Goal: Task Accomplishment & Management: Manage account settings

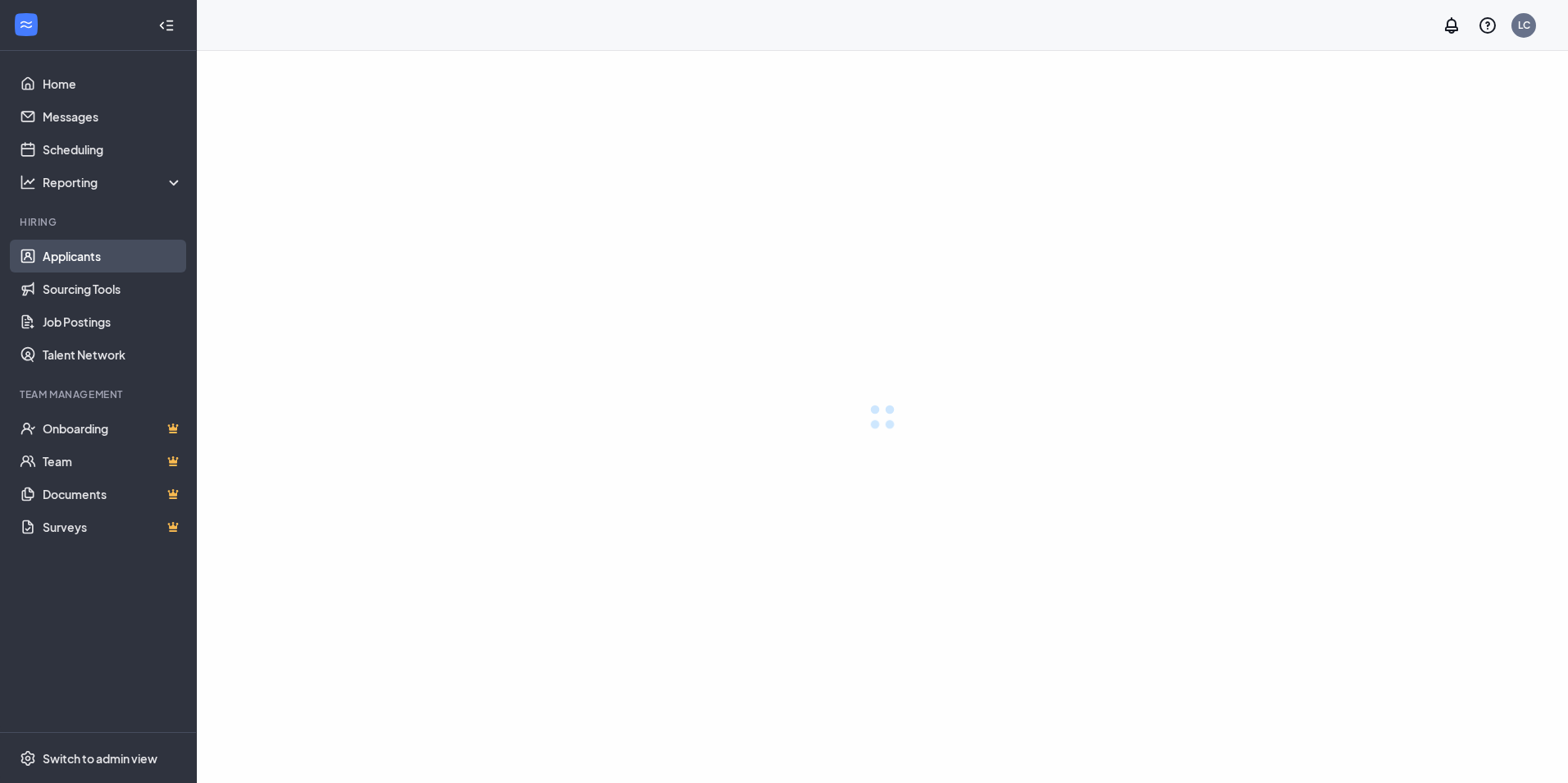
click at [47, 256] on link "Applicants" at bounding box center [112, 255] width 140 height 33
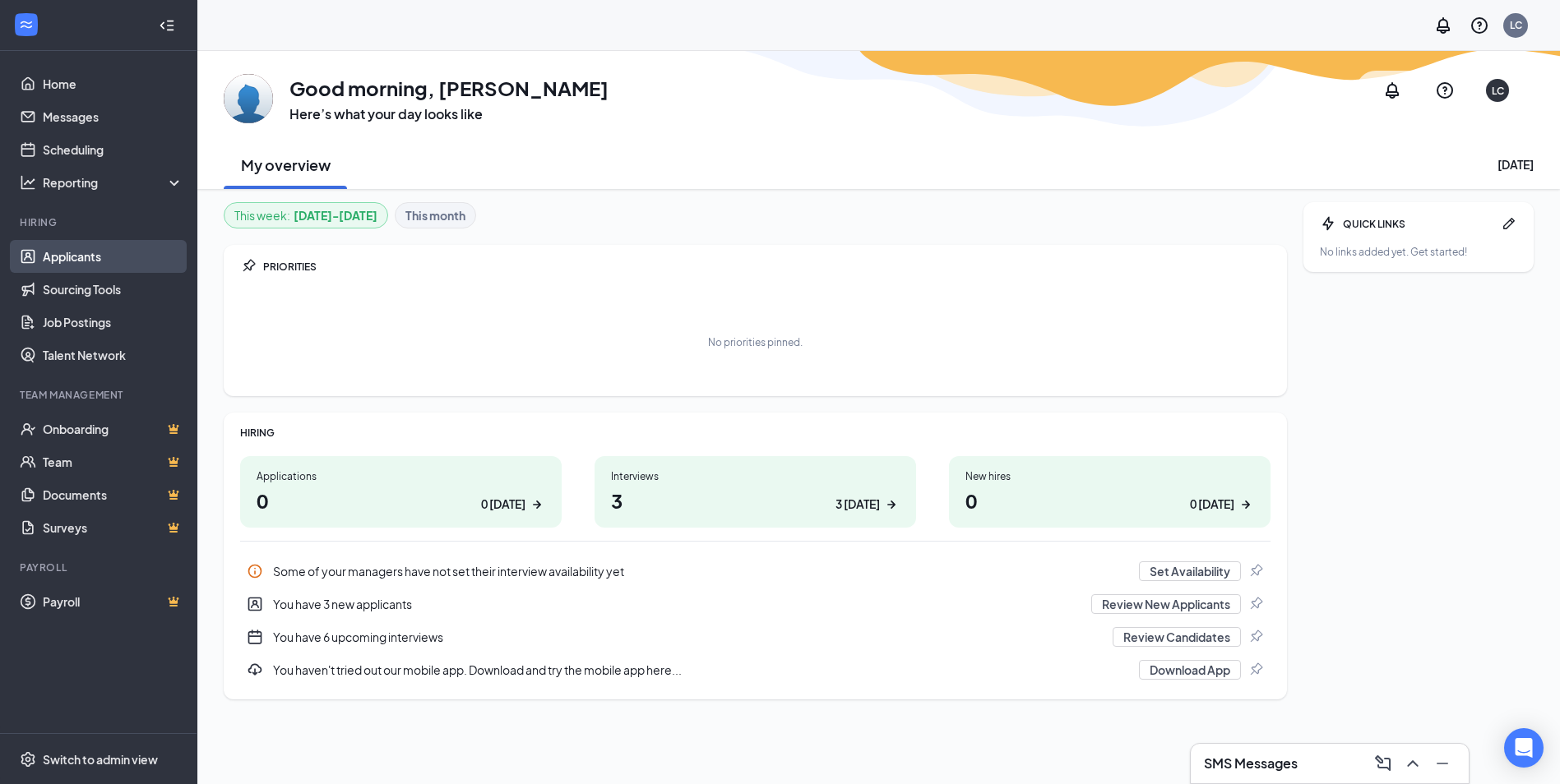
click at [75, 257] on link "Applicants" at bounding box center [113, 256] width 140 height 33
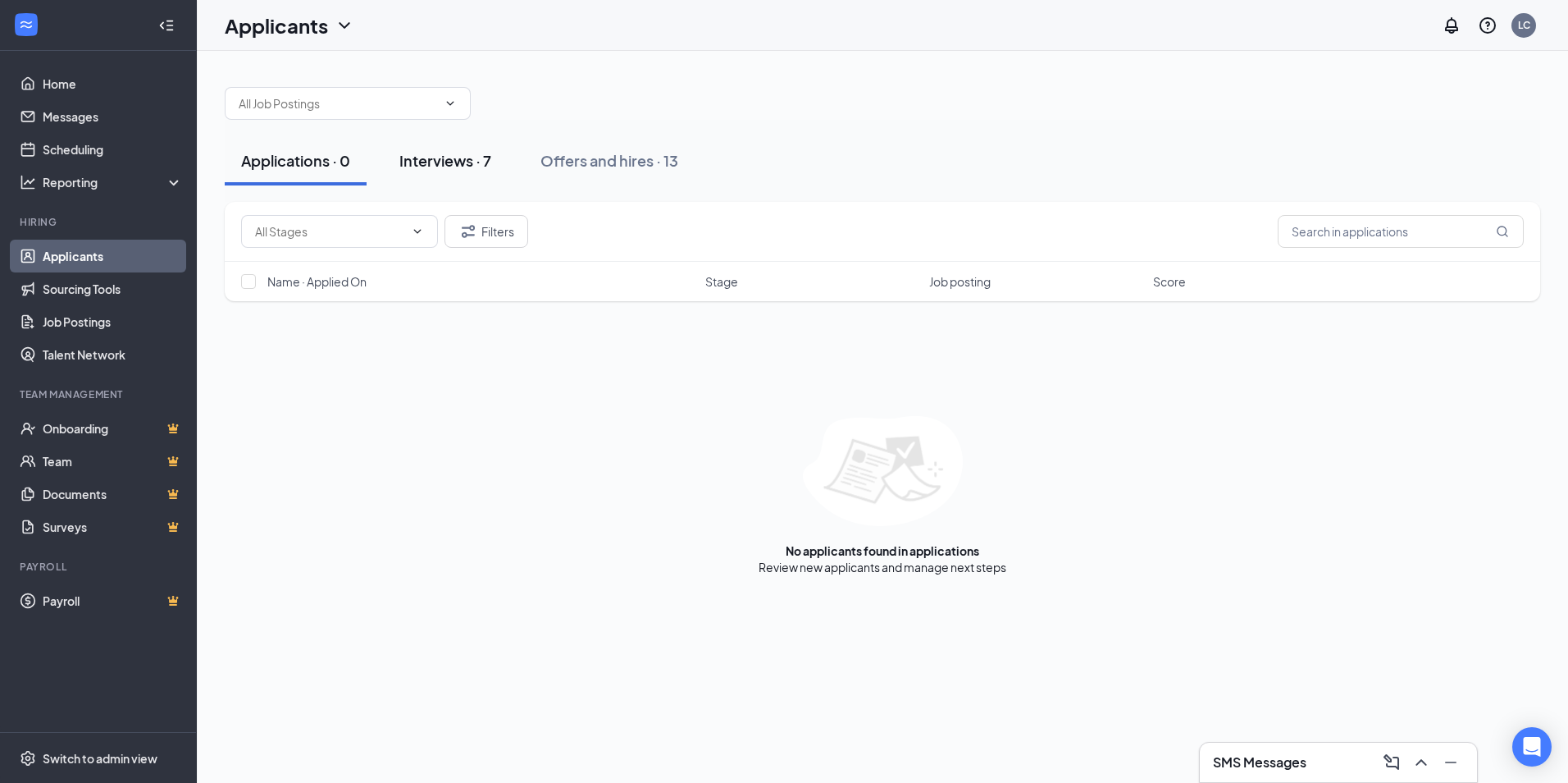
click at [438, 155] on div "Interviews · 7" at bounding box center [444, 160] width 92 height 21
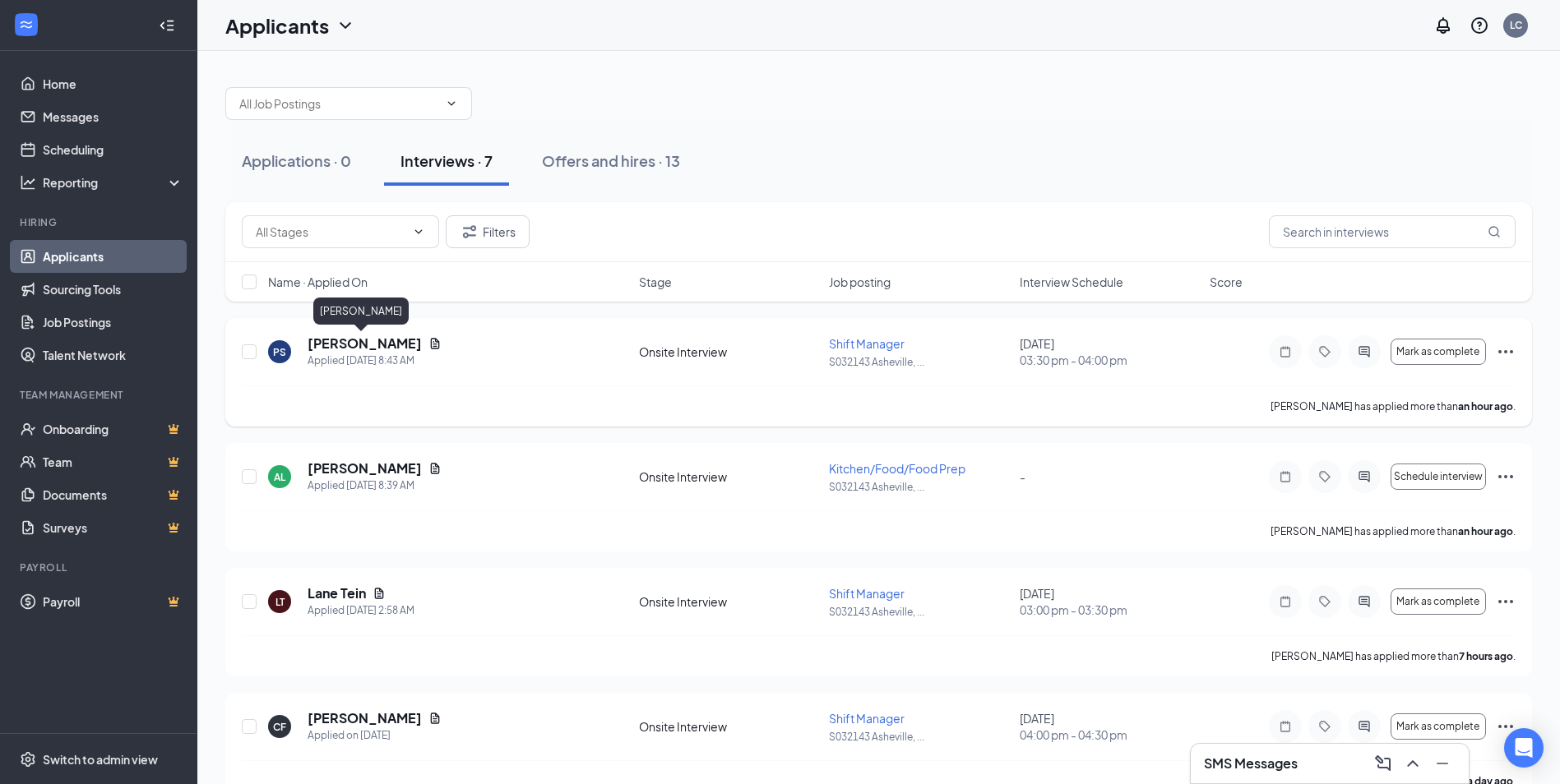
click at [365, 341] on h5 "[PERSON_NAME]" at bounding box center [365, 344] width 115 height 18
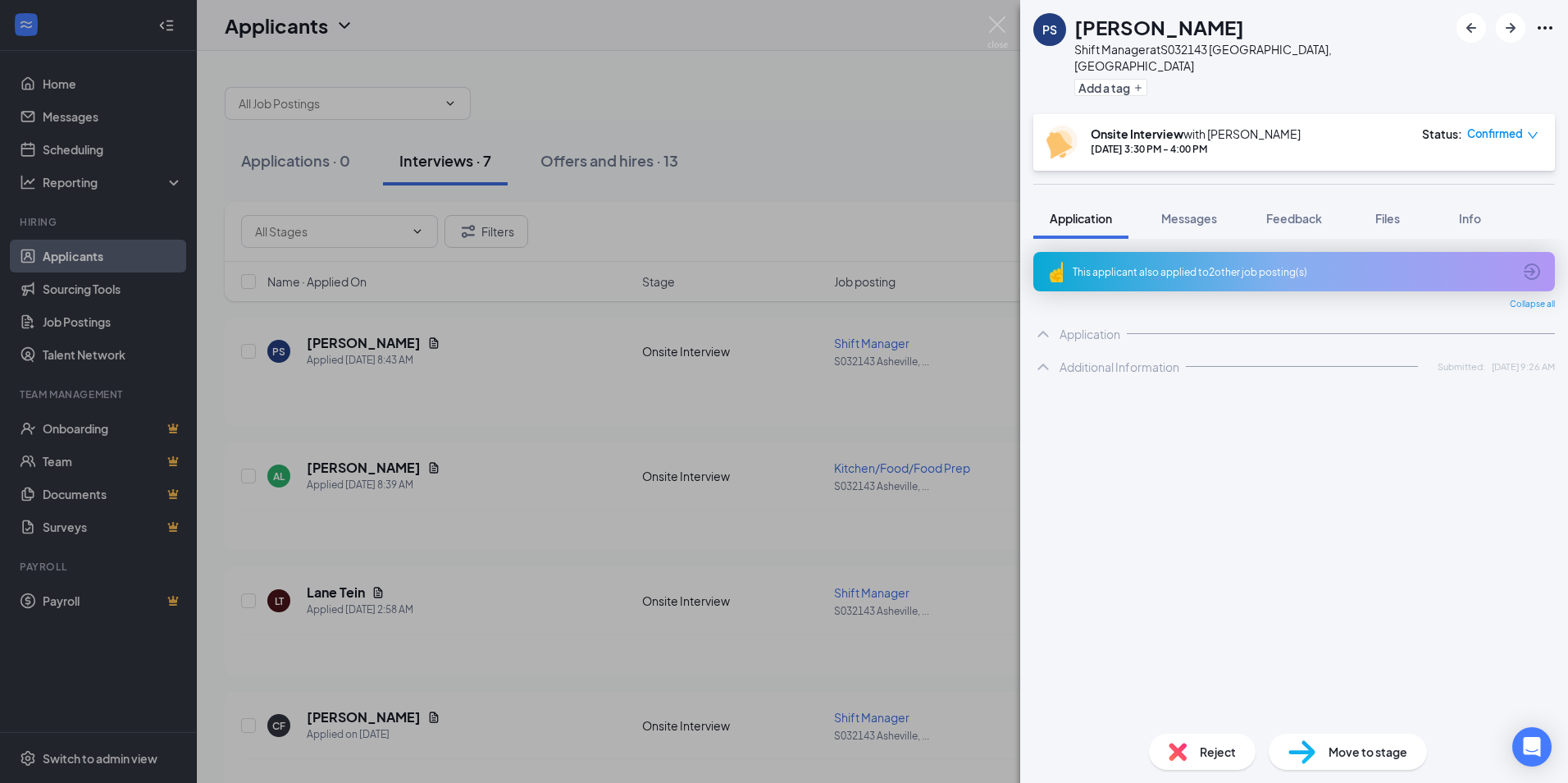
click at [1156, 265] on div "This applicant also applied to 2 other job posting(s)" at bounding box center [1293, 272] width 440 height 14
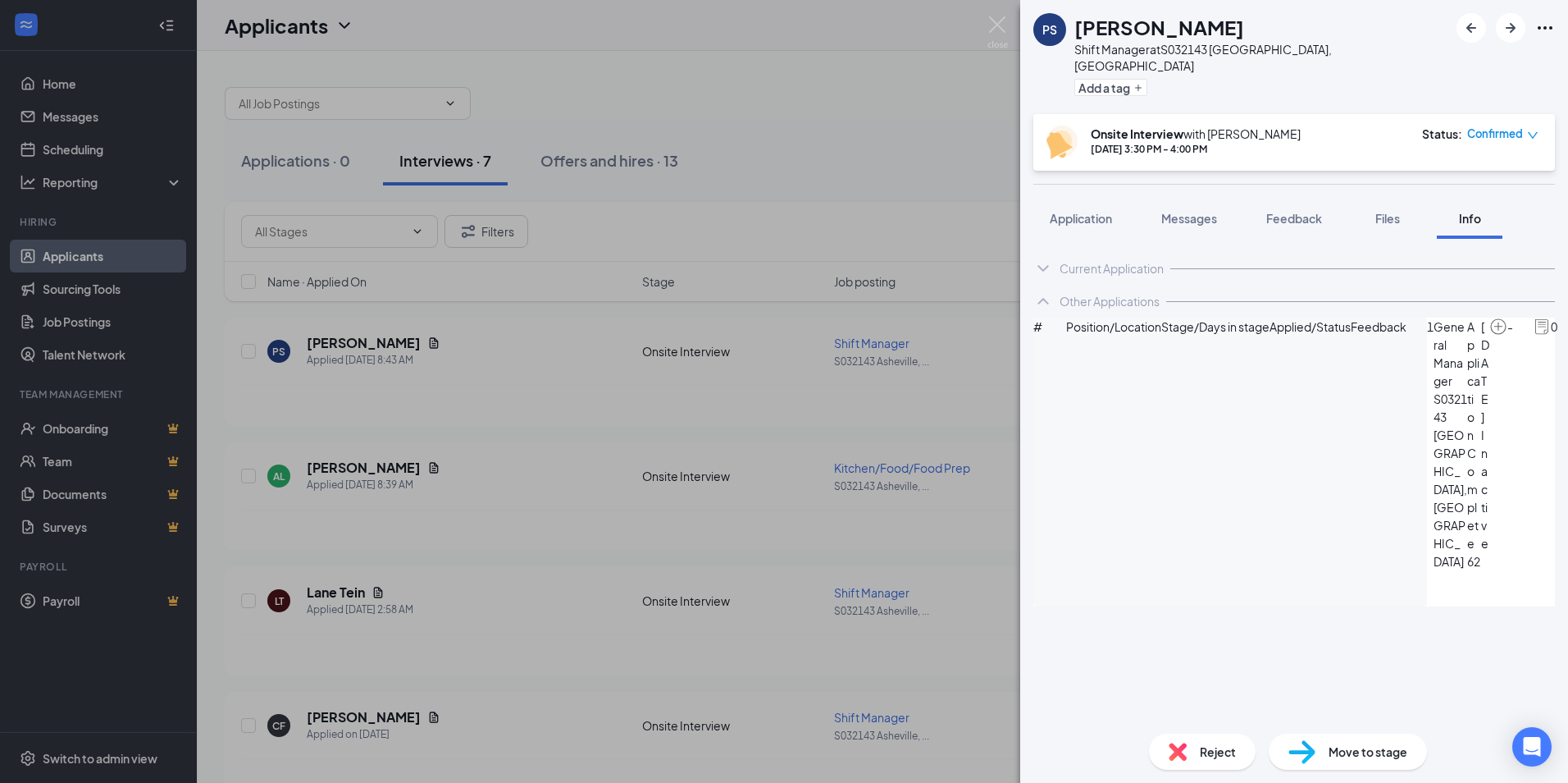
click at [364, 345] on div "PS [PERSON_NAME] Shift Manager at S032143 [GEOGRAPHIC_DATA], [GEOGRAPHIC_DATA] …" at bounding box center [784, 392] width 1568 height 783
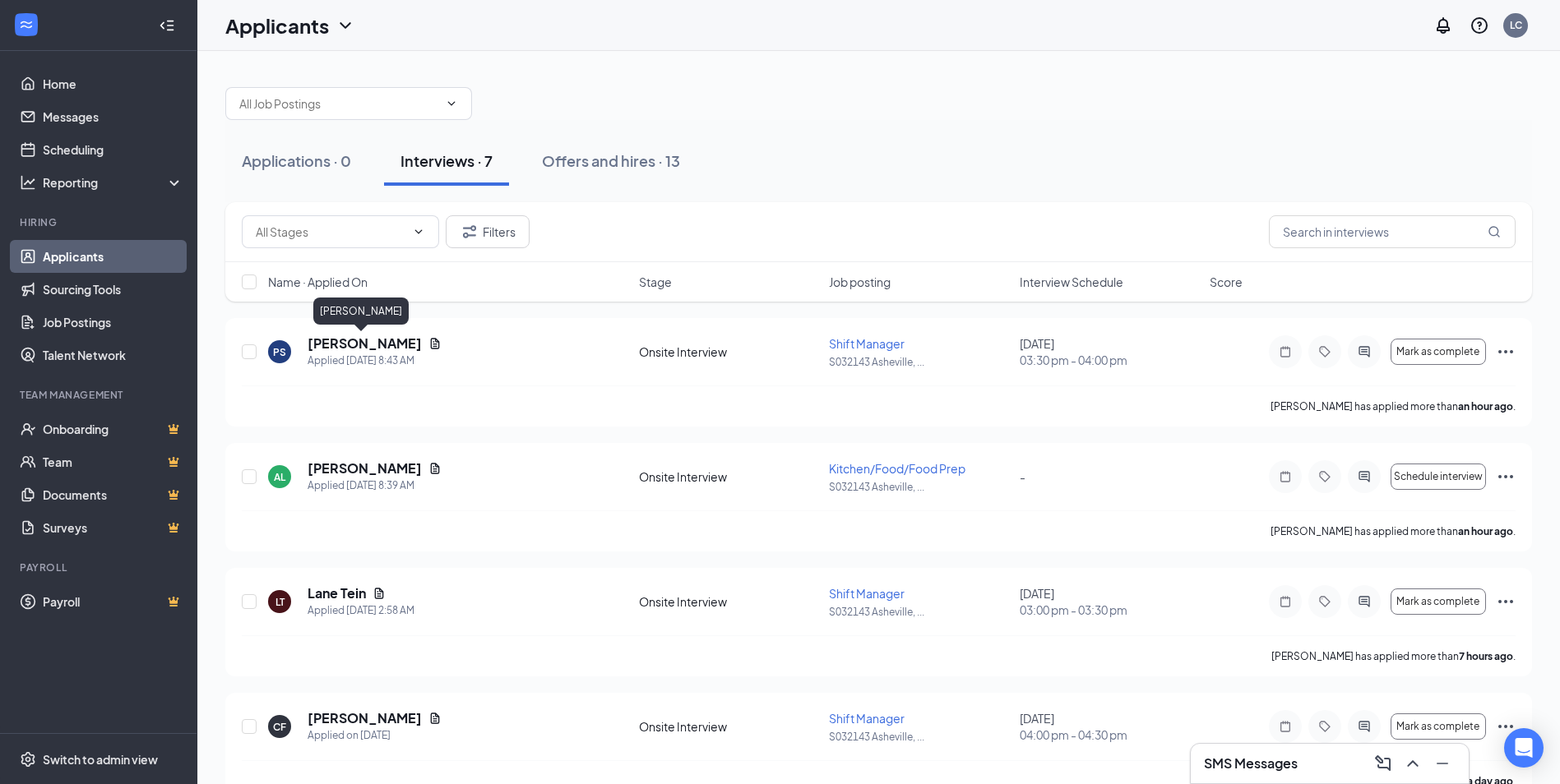
click at [365, 346] on h5 "[PERSON_NAME]" at bounding box center [365, 344] width 115 height 18
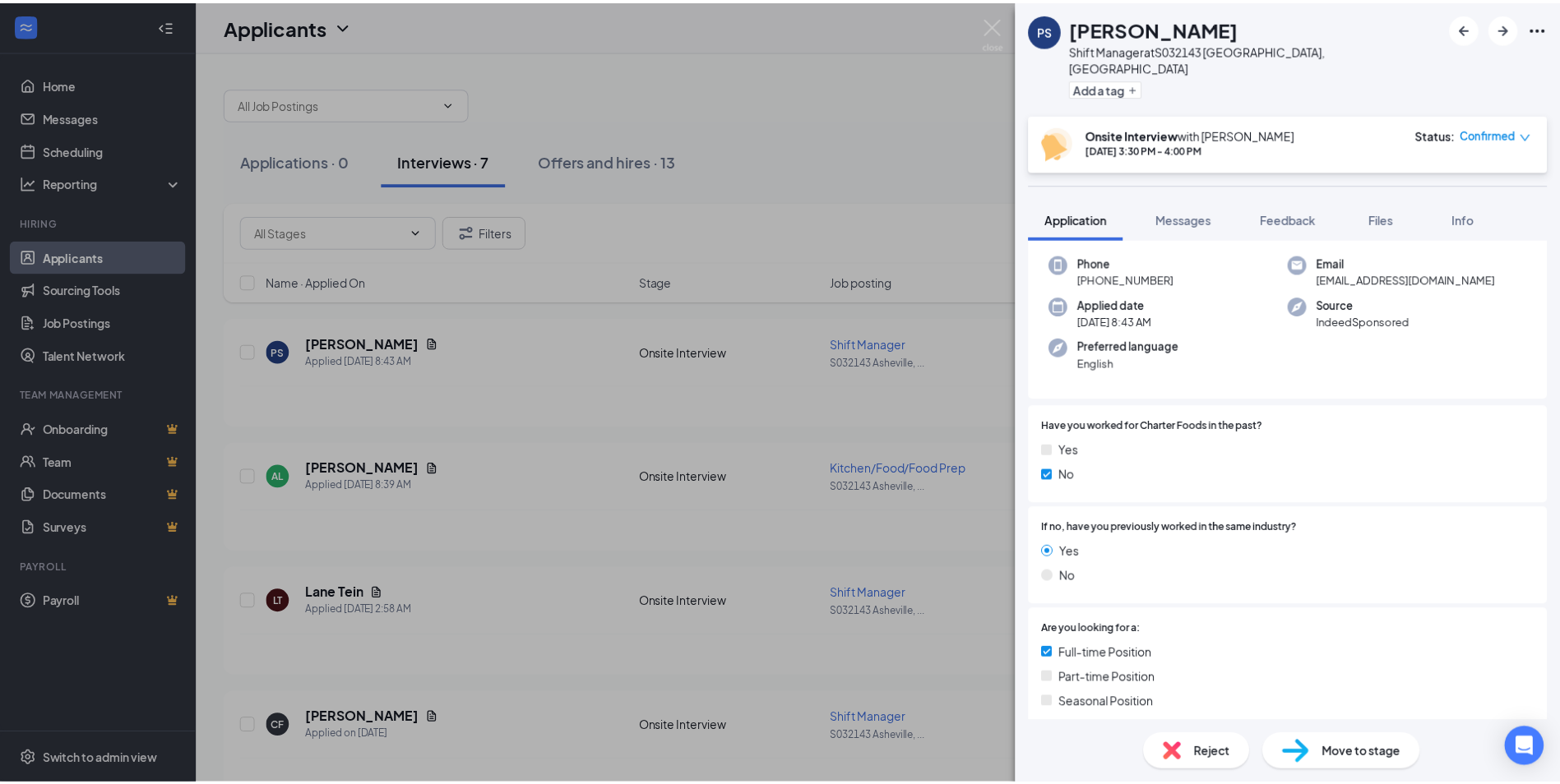
scroll to position [329, 0]
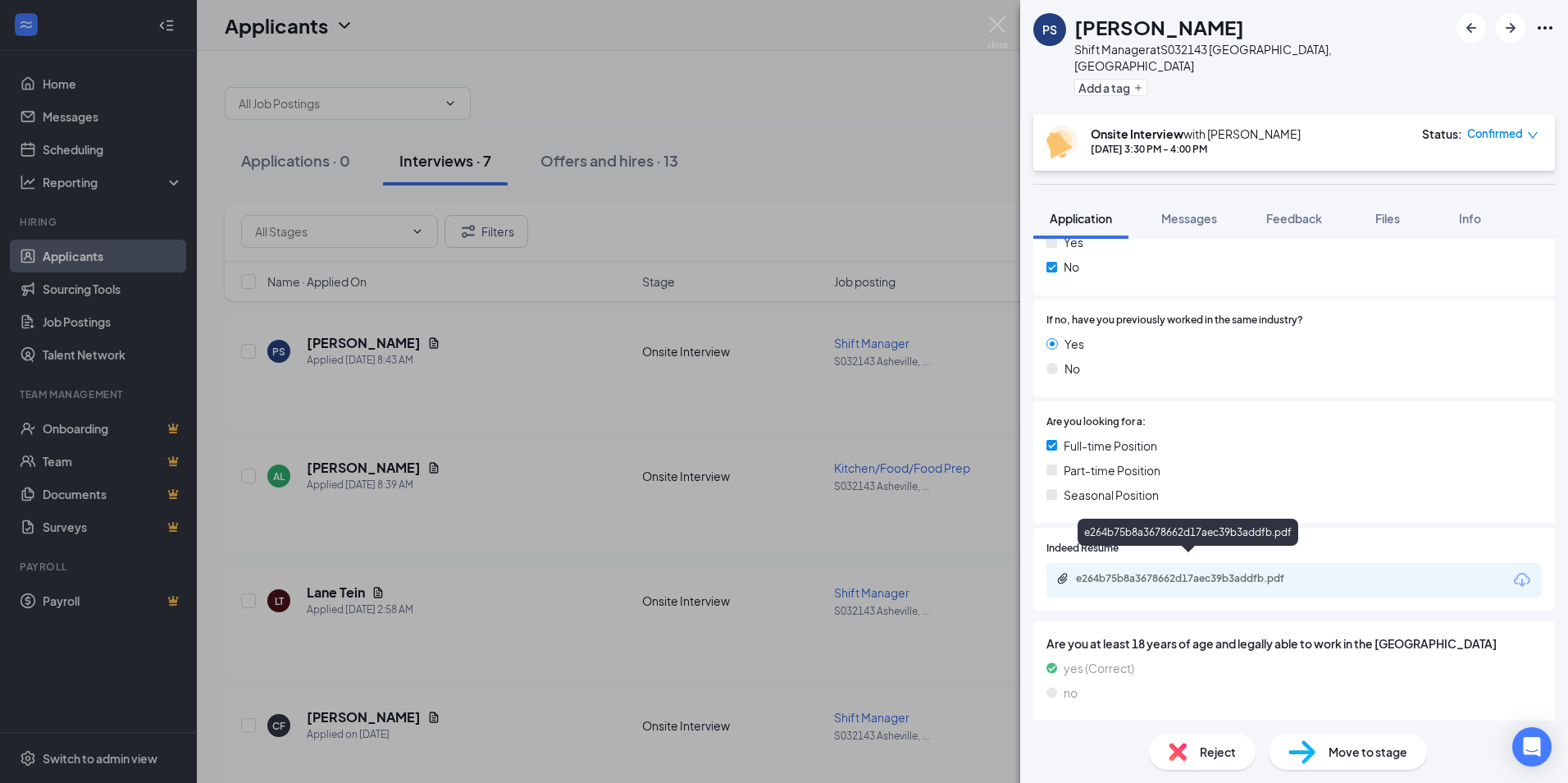
click at [1162, 572] on div "e264b75b8a3678662d17aec39b3addfb.pdf" at bounding box center [1191, 578] width 230 height 13
click at [503, 537] on div "PS [PERSON_NAME] Shift Manager at S032143 [GEOGRAPHIC_DATA], [GEOGRAPHIC_DATA] …" at bounding box center [784, 392] width 1568 height 783
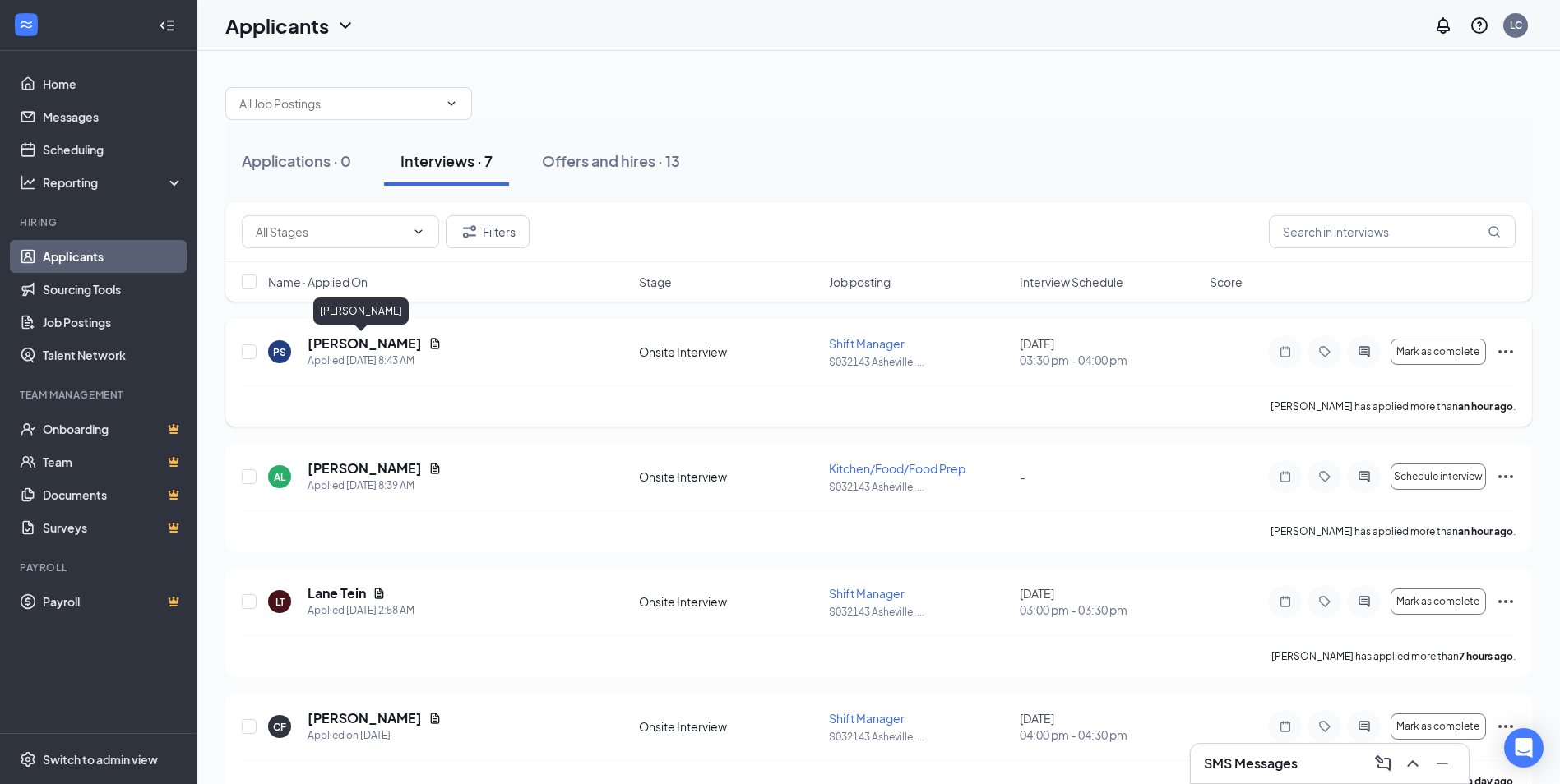
click at [341, 342] on h5 "[PERSON_NAME]" at bounding box center [365, 344] width 115 height 18
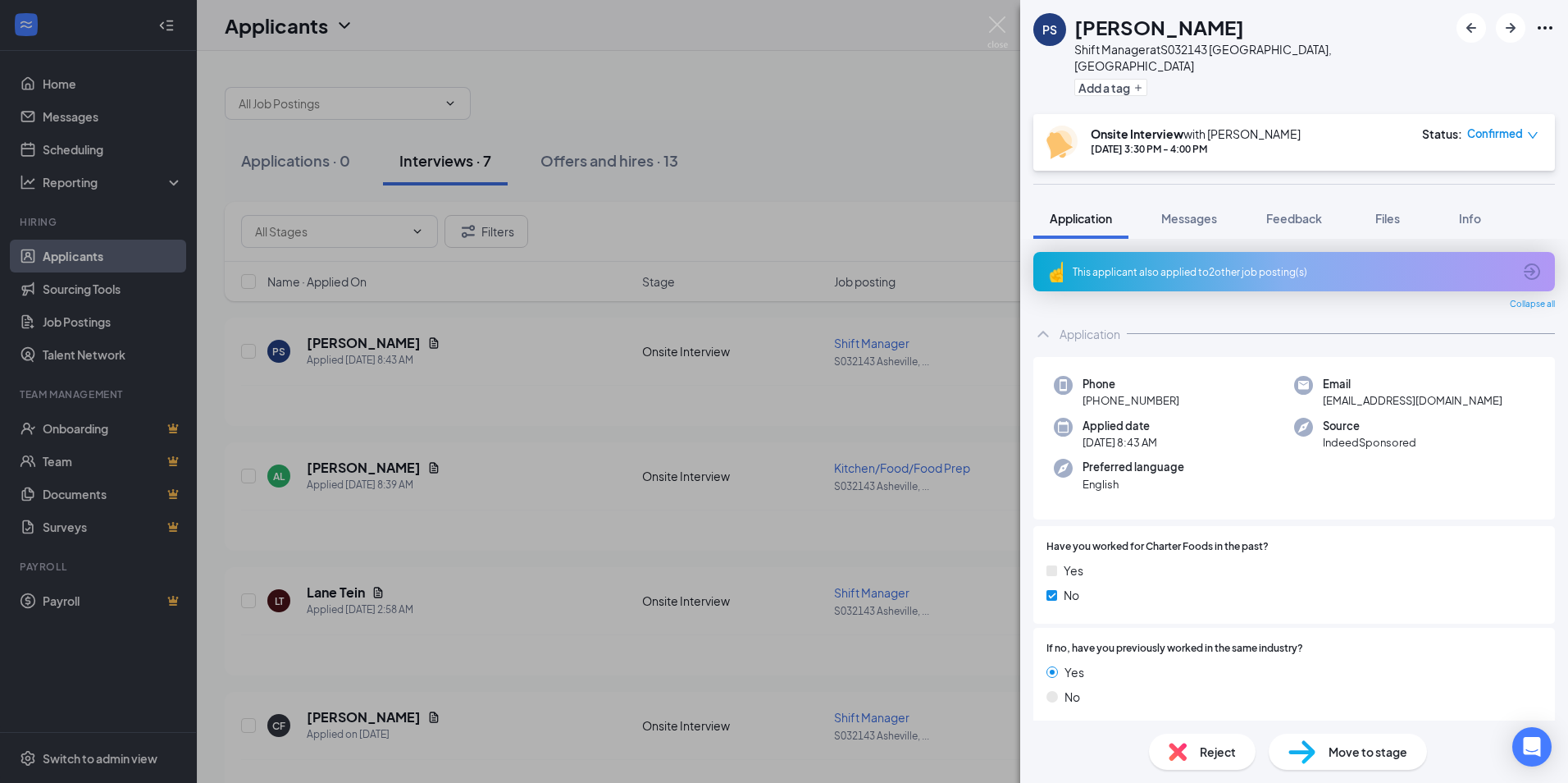
click at [1137, 265] on div "This applicant also applied to 2 other job posting(s)" at bounding box center [1293, 272] width 440 height 14
